Goal: Obtain resource: Obtain resource

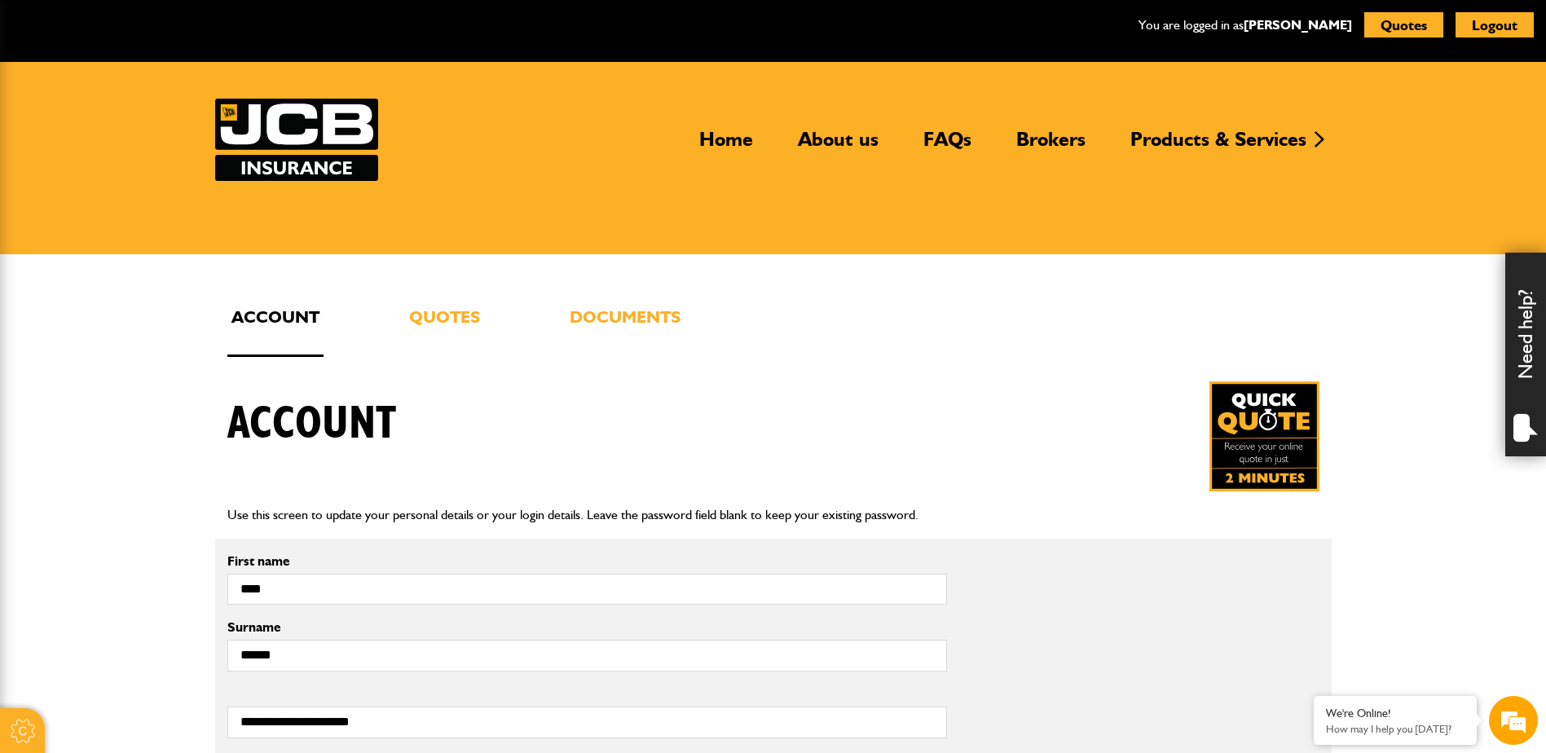
scroll to position [326, 0]
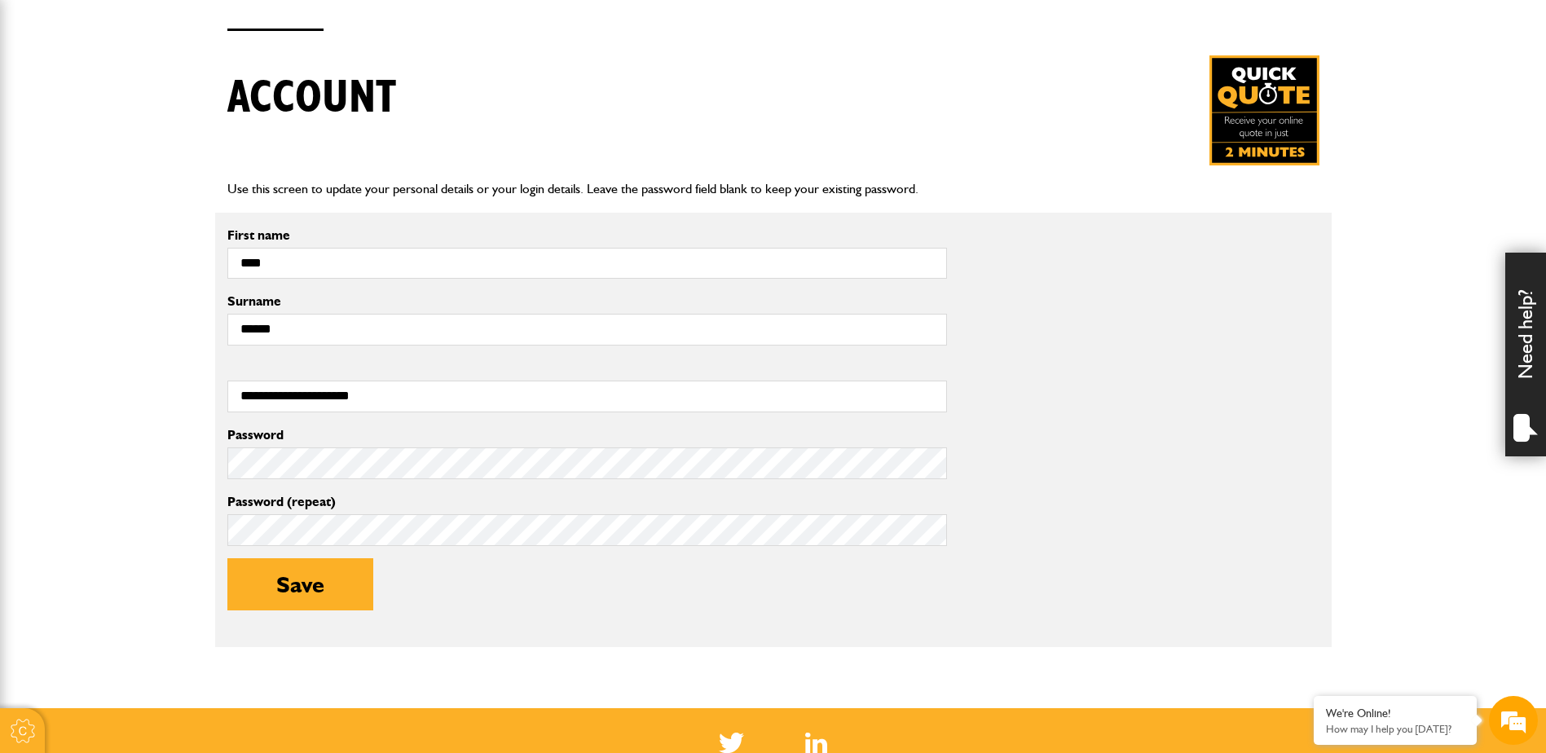
click at [598, 510] on div "Password (repeat)" at bounding box center [587, 521] width 720 height 51
click at [275, 588] on button "Save" at bounding box center [300, 584] width 146 height 52
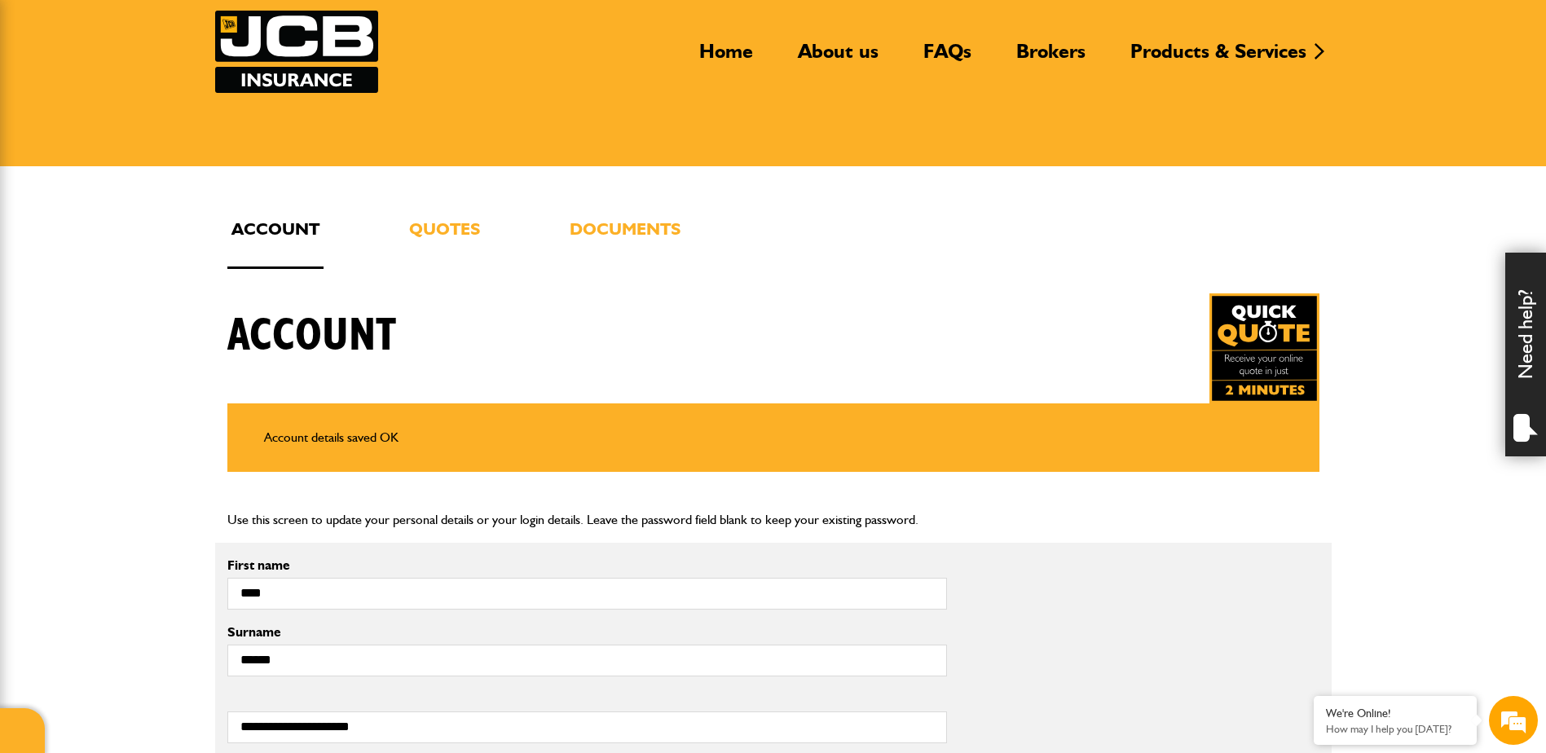
scroll to position [82, 0]
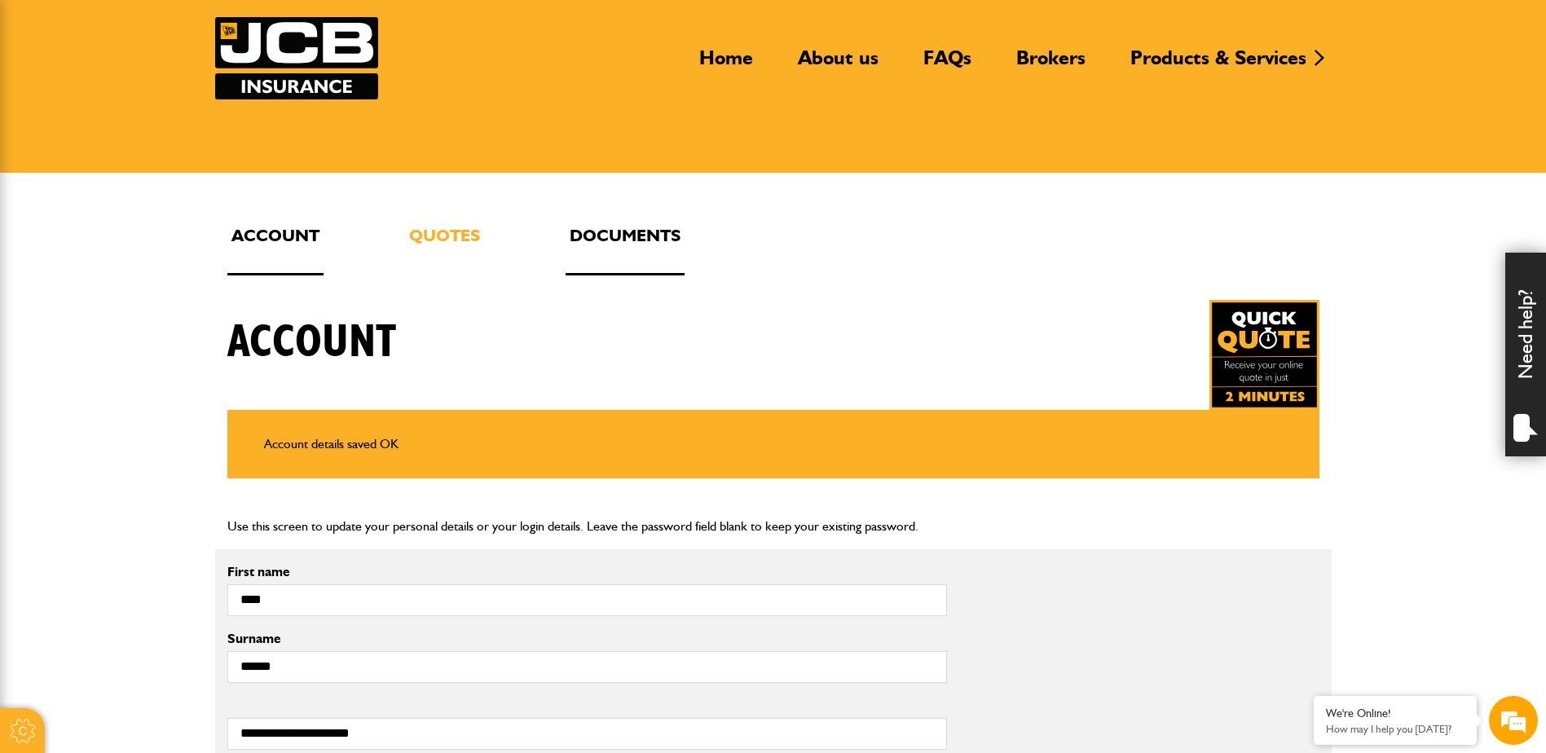
click at [615, 251] on link "Documents" at bounding box center [625, 249] width 119 height 54
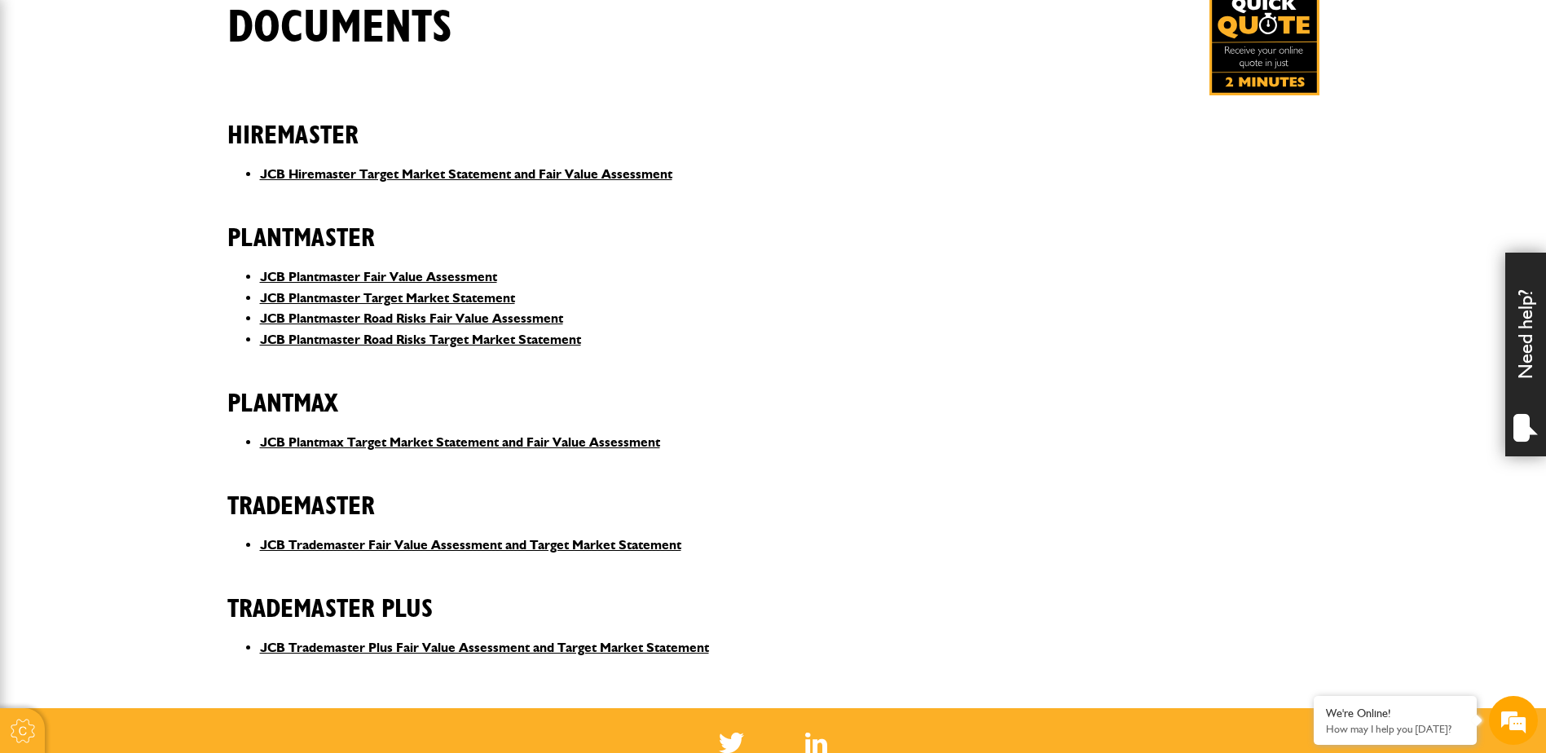
scroll to position [408, 0]
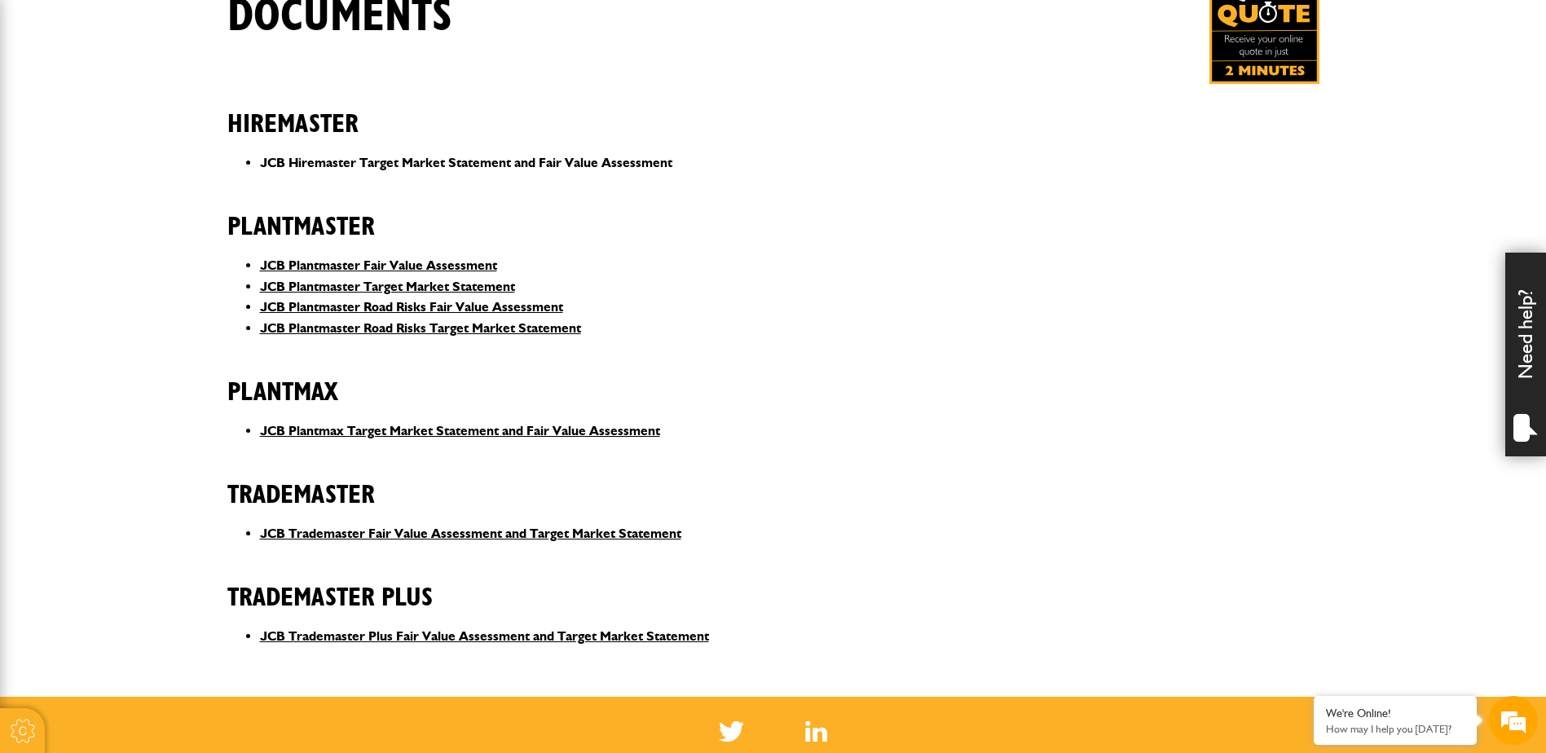
click at [390, 161] on link "JCB Hiremaster Target Market Statement and Fair Value Assessment" at bounding box center [466, 162] width 412 height 15
click at [524, 417] on div "Hiremaster JCB Hiremaster Target Market Statement and Fair Value Assessment Pla…" at bounding box center [773, 372] width 1117 height 576
click at [541, 434] on link "JCB Plantmax Target Market Statement and Fair Value Assessment" at bounding box center [460, 430] width 400 height 15
